Goal: Task Accomplishment & Management: Manage account settings

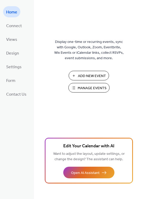
click at [86, 87] on span "Manage Events" at bounding box center [92, 87] width 29 height 5
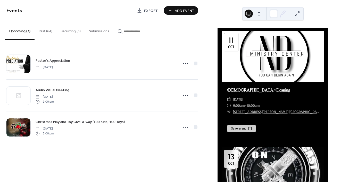
click at [64, 30] on button "Recurring (6)" at bounding box center [70, 30] width 28 height 18
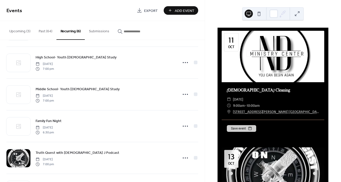
scroll to position [64, 0]
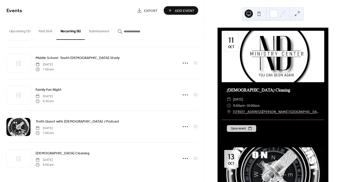
click at [20, 31] on button "Upcoming (3)" at bounding box center [19, 30] width 29 height 18
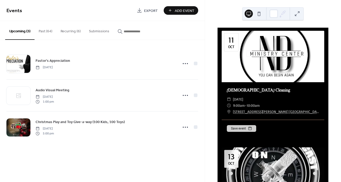
click at [67, 32] on button "Recurring (6)" at bounding box center [70, 30] width 28 height 18
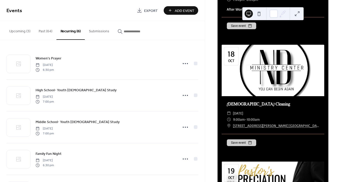
scroll to position [64, 0]
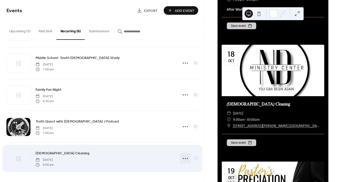
click at [185, 158] on circle at bounding box center [185, 158] width 1 height 1
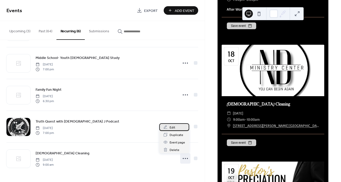
click at [171, 129] on span "Edit" at bounding box center [173, 127] width 6 height 5
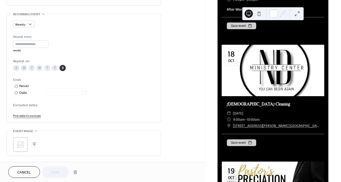
scroll to position [215, 0]
click at [20, 143] on icon at bounding box center [20, 144] width 8 height 8
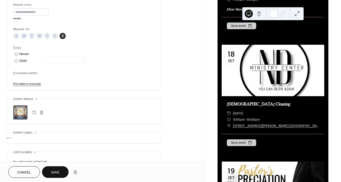
scroll to position [249, 0]
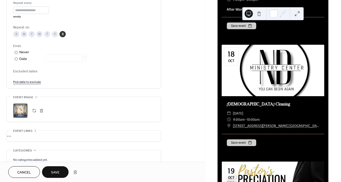
click at [58, 173] on span "Save" at bounding box center [55, 171] width 9 height 5
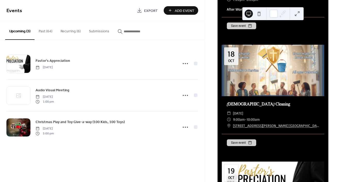
click at [74, 30] on button "Recurring (6)" at bounding box center [70, 30] width 28 height 18
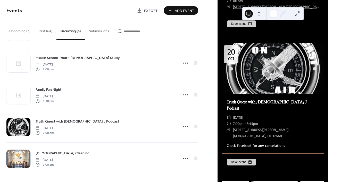
scroll to position [724, 0]
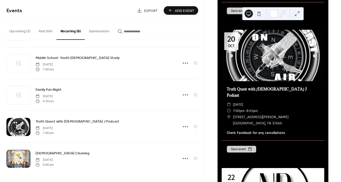
click at [205, 88] on div "[DATE] [DEMOGRAPHIC_DATA] Cleaning ​ [DATE] ​ 9:00am - 10:00am ​ [STREET_ADDRES…" at bounding box center [273, 91] width 136 height 182
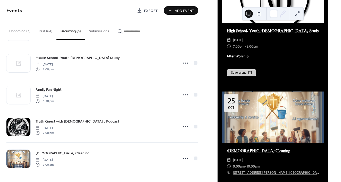
scroll to position [925, 0]
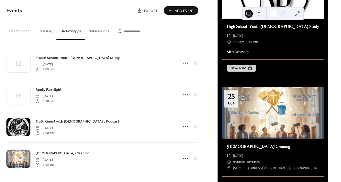
click at [24, 31] on button "Upcoming (3)" at bounding box center [19, 30] width 29 height 18
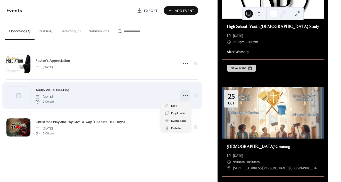
click at [185, 96] on icon at bounding box center [185, 95] width 8 height 8
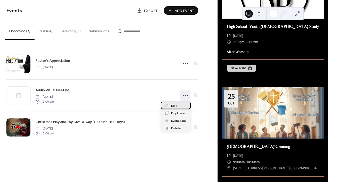
click at [177, 104] on div "Edit" at bounding box center [176, 104] width 30 height 7
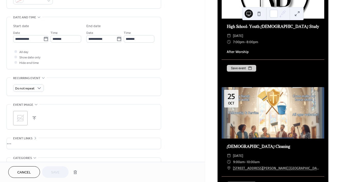
scroll to position [153, 0]
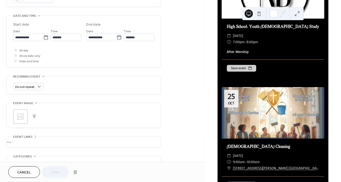
click at [34, 117] on button "button" at bounding box center [34, 116] width 7 height 7
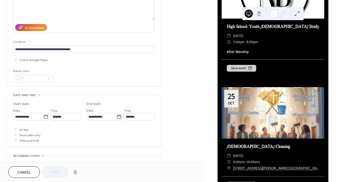
scroll to position [72, 0]
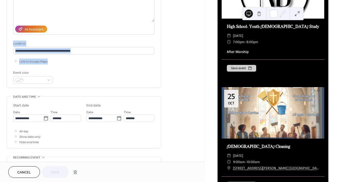
drag, startPoint x: 203, startPoint y: 102, endPoint x: 203, endPoint y: 31, distance: 70.9
click at [203, 31] on div "**********" at bounding box center [102, 80] width 205 height 161
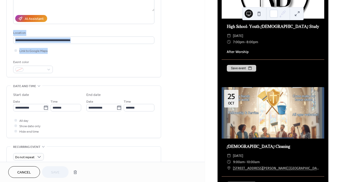
scroll to position [204, 0]
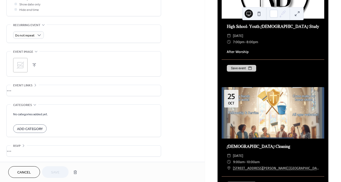
click at [31, 65] on button "button" at bounding box center [34, 64] width 7 height 7
click at [52, 170] on span "Save" at bounding box center [55, 171] width 9 height 5
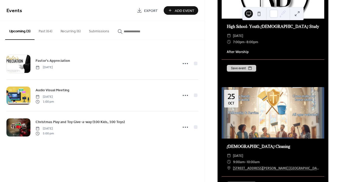
click at [63, 30] on button "Recurring (6)" at bounding box center [70, 30] width 28 height 18
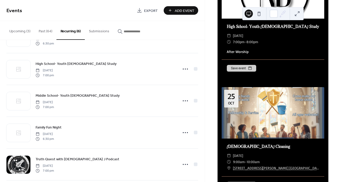
scroll to position [64, 0]
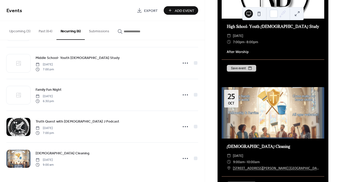
click at [126, 32] on input "button" at bounding box center [139, 31] width 31 height 5
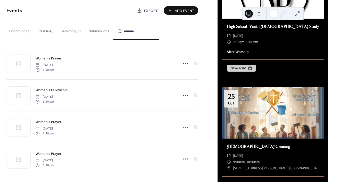
click at [113, 21] on button "*******" at bounding box center [135, 30] width 45 height 19
type input "**********"
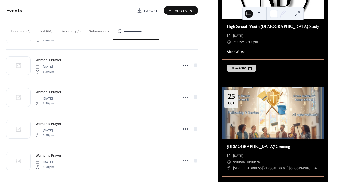
scroll to position [64, 0]
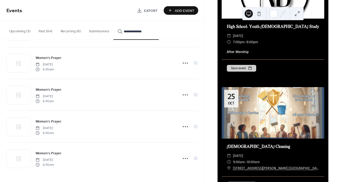
click at [67, 31] on button "Recurring (6)" at bounding box center [70, 30] width 28 height 18
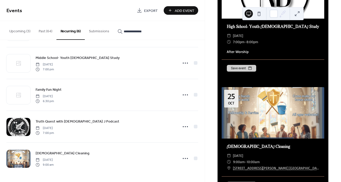
drag, startPoint x: 203, startPoint y: 104, endPoint x: 203, endPoint y: 107, distance: 3.4
click at [203, 107] on div "Women's Prayer [DATE] 6:30 pm High School- Youth [DEMOGRAPHIC_DATA] Study [DATE…" at bounding box center [102, 111] width 205 height 142
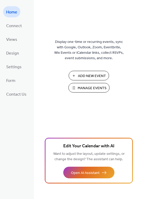
click at [87, 90] on span "Manage Events" at bounding box center [92, 87] width 29 height 5
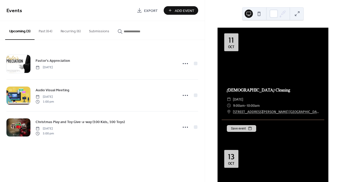
click at [68, 31] on button "Recurring (6)" at bounding box center [70, 30] width 28 height 18
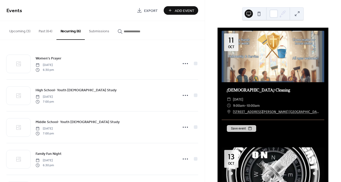
click at [268, 62] on div at bounding box center [273, 56] width 103 height 51
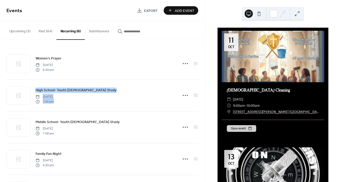
drag, startPoint x: 202, startPoint y: 72, endPoint x: 203, endPoint y: 86, distance: 13.7
click at [203, 86] on div "Women's Prayer [DATE] 6:30 pm High School- Youth [DEMOGRAPHIC_DATA] Study [DATE…" at bounding box center [102, 111] width 205 height 142
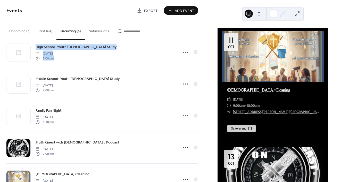
scroll to position [47, 0]
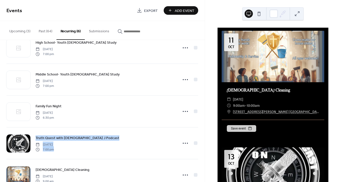
drag, startPoint x: 203, startPoint y: 116, endPoint x: 203, endPoint y: 154, distance: 38.2
click at [203, 154] on div "Women's Prayer [DATE] 6:30 pm High School- Youth [DEMOGRAPHIC_DATA] Study [DATE…" at bounding box center [102, 111] width 205 height 142
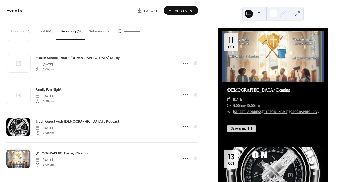
drag, startPoint x: 203, startPoint y: 100, endPoint x: 203, endPoint y: 87, distance: 12.1
click at [203, 87] on div "Women's Prayer [DATE] 6:30 pm High School- Youth [DEMOGRAPHIC_DATA] Study [DATE…" at bounding box center [102, 111] width 205 height 142
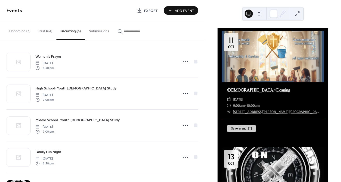
scroll to position [1, 0]
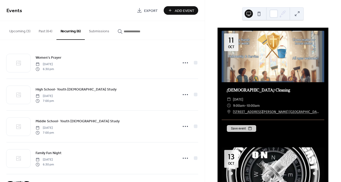
click at [27, 29] on button "Upcoming (3)" at bounding box center [19, 30] width 29 height 18
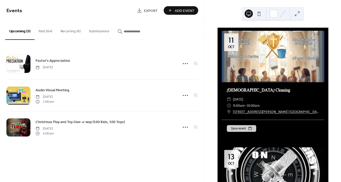
click at [95, 31] on button "Submissions" at bounding box center [99, 30] width 29 height 18
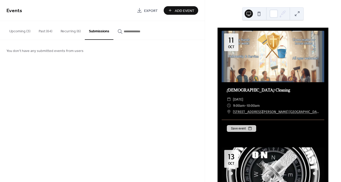
click at [67, 29] on button "Recurring (6)" at bounding box center [70, 30] width 28 height 18
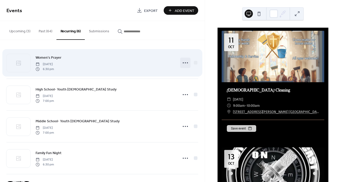
click at [182, 61] on icon at bounding box center [185, 63] width 8 height 8
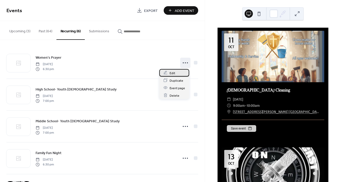
click at [171, 73] on span "Edit" at bounding box center [173, 72] width 6 height 5
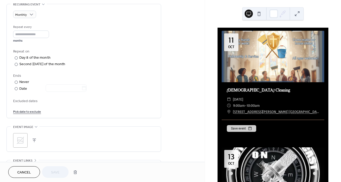
scroll to position [243, 0]
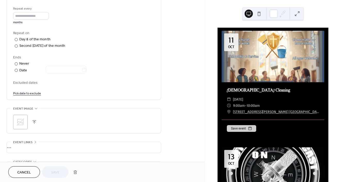
click at [34, 118] on button "button" at bounding box center [34, 121] width 7 height 7
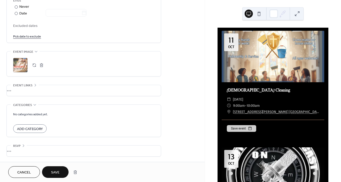
click at [55, 173] on span "Save" at bounding box center [55, 171] width 9 height 5
